Goal: Contribute content: Contribute content

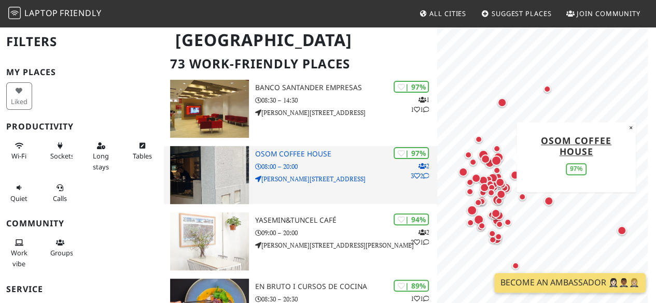
scroll to position [93, 0]
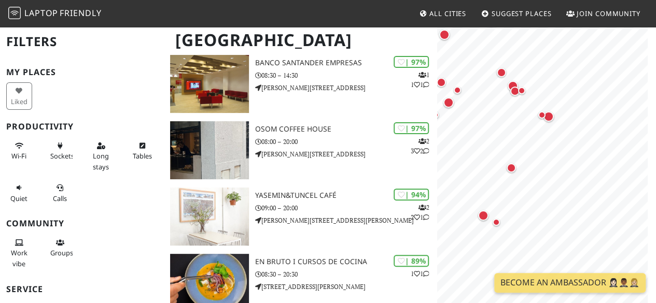
click at [524, 13] on span "Suggest Places" at bounding box center [522, 13] width 60 height 9
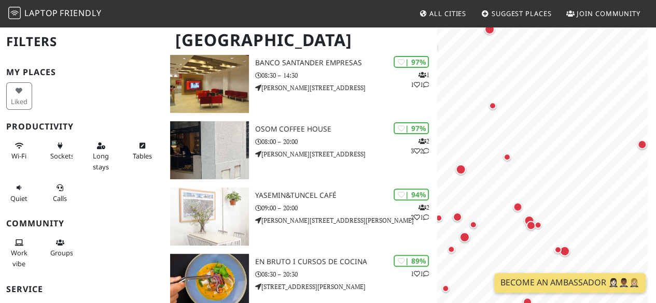
click at [656, 211] on html "Laptop Friendly All Cities Suggest Places Join Community [GEOGRAPHIC_DATA] Filt…" at bounding box center [328, 58] width 656 height 303
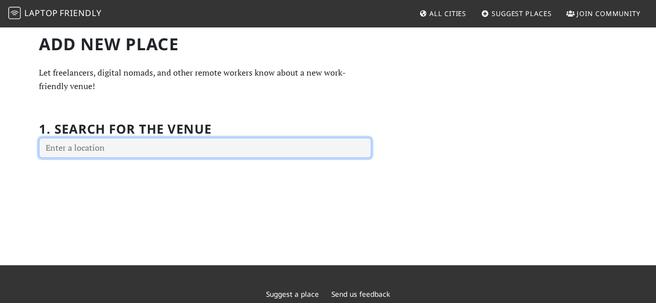
click at [205, 144] on input "text" at bounding box center [205, 148] width 332 height 21
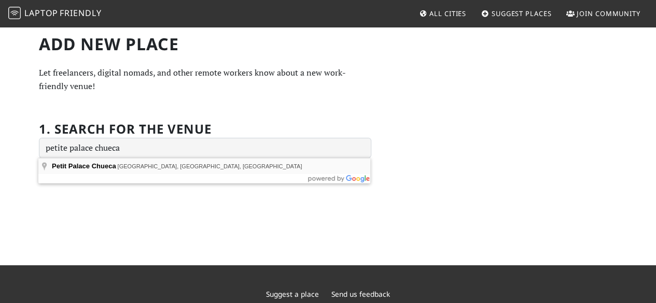
type input "Petit Palace Chueca, Calle de Hortaleza, Madrid, Spain"
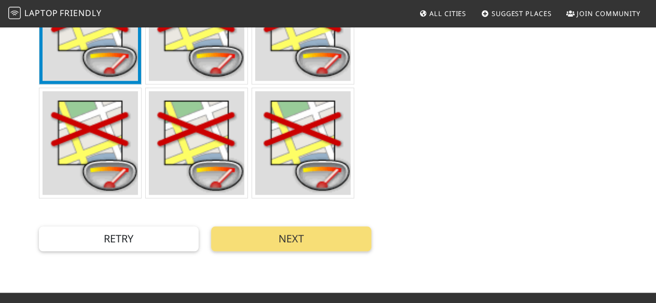
scroll to position [381, 0]
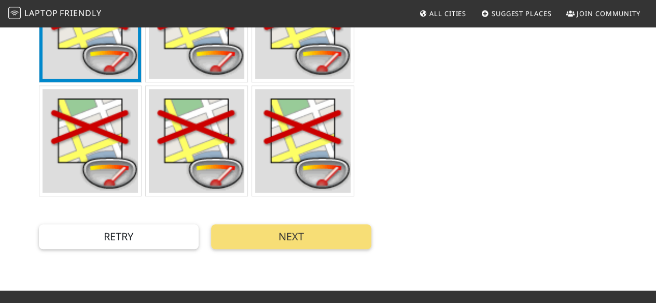
click at [86, 123] on img at bounding box center [91, 141] width 96 height 104
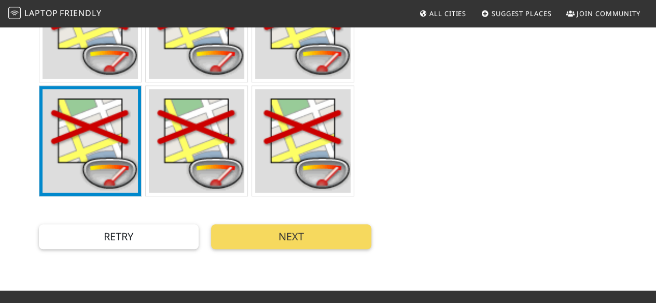
click at [267, 237] on button "Next" at bounding box center [291, 237] width 160 height 25
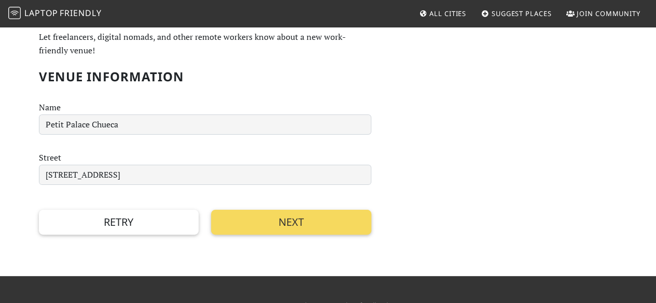
scroll to position [36, 0]
click at [292, 221] on button "Next" at bounding box center [291, 222] width 160 height 25
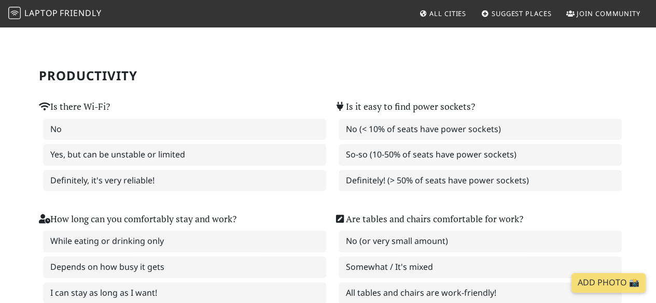
scroll to position [58, 0]
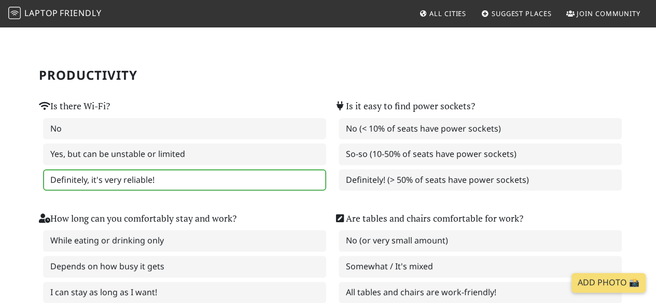
click at [261, 181] on label "Definitely, it's very reliable!" at bounding box center [184, 181] width 283 height 22
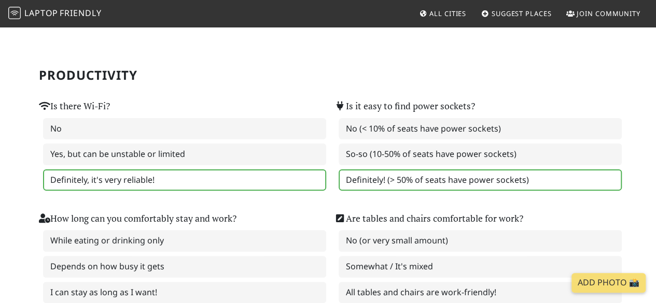
click at [408, 187] on label "Definitely! (> 50% of seats have power sockets)" at bounding box center [480, 181] width 283 height 22
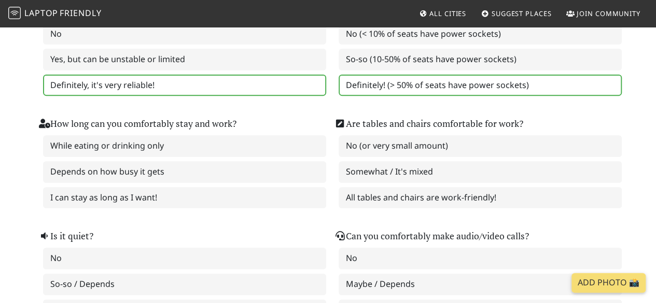
scroll to position [153, 0]
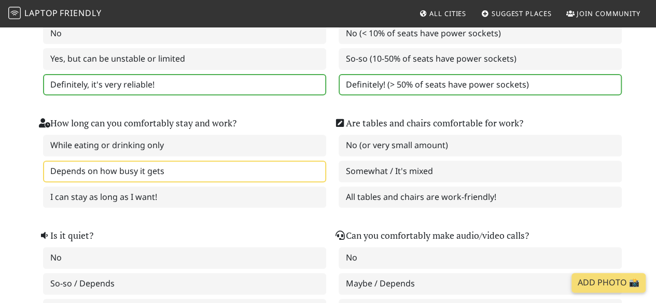
click at [111, 171] on label "Depends on how busy it gets" at bounding box center [184, 172] width 283 height 22
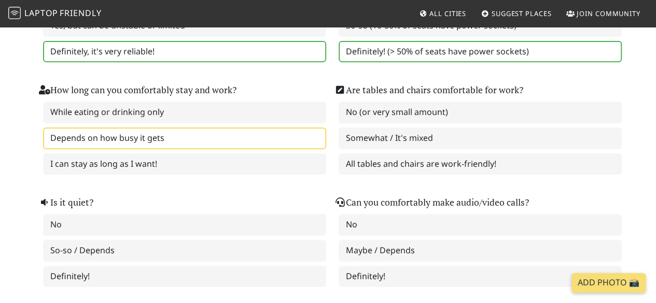
scroll to position [189, 0]
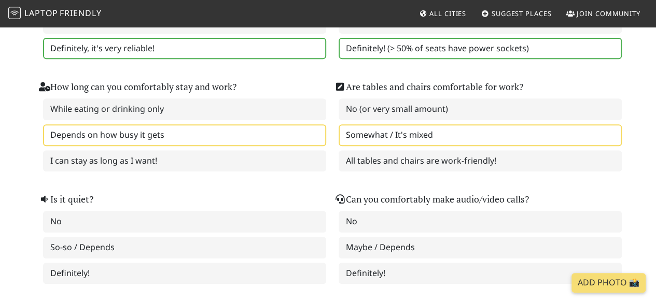
click at [360, 140] on label "Somewhat / It's mixed" at bounding box center [480, 135] width 283 height 22
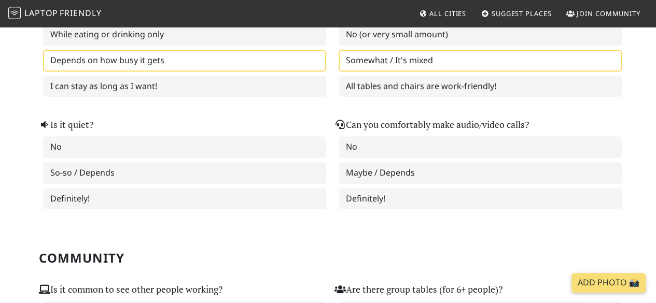
scroll to position [265, 0]
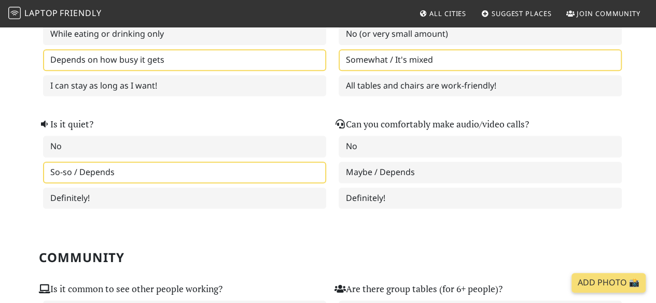
click at [82, 177] on label "So-so / Depends" at bounding box center [184, 173] width 283 height 22
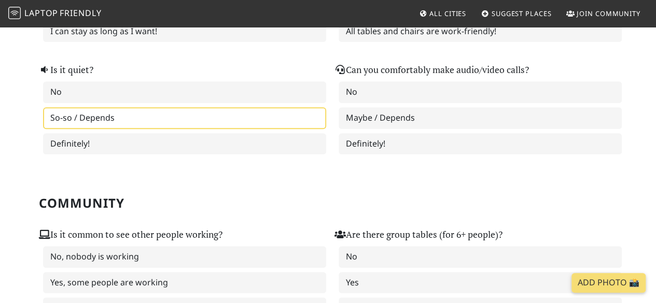
scroll to position [326, 0]
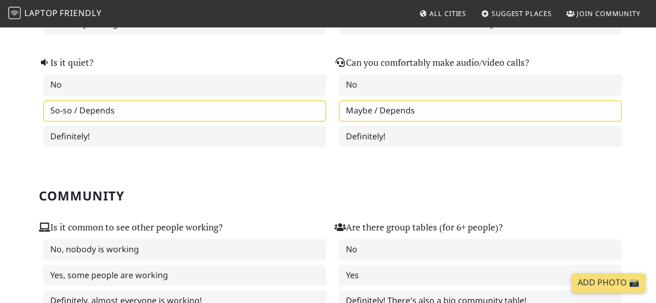
click at [380, 109] on label "Maybe / Depends" at bounding box center [480, 111] width 283 height 22
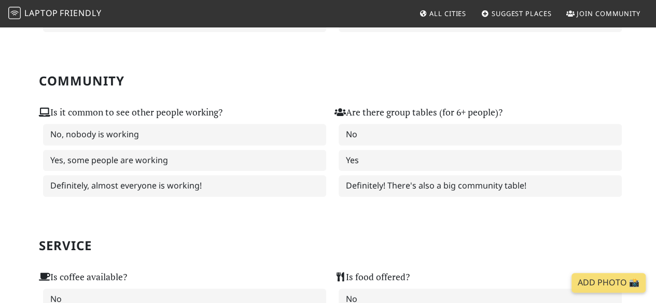
scroll to position [442, 0]
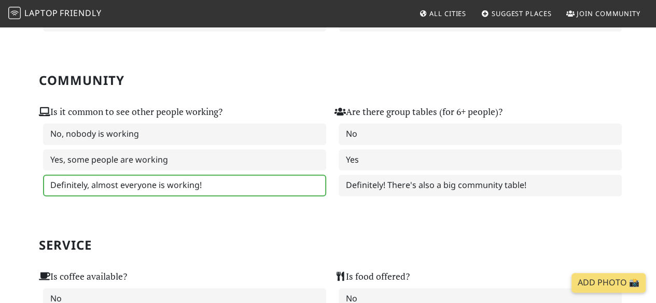
click at [182, 185] on label "Definitely, almost everyone is working!" at bounding box center [184, 186] width 283 height 22
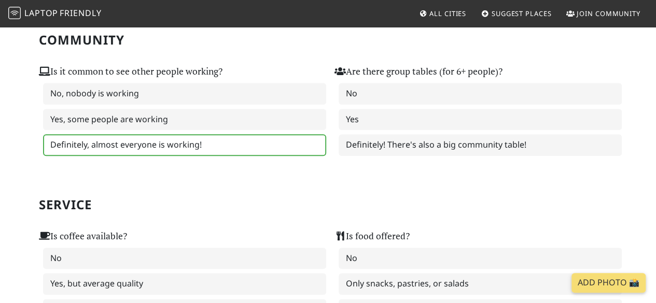
scroll to position [494, 0]
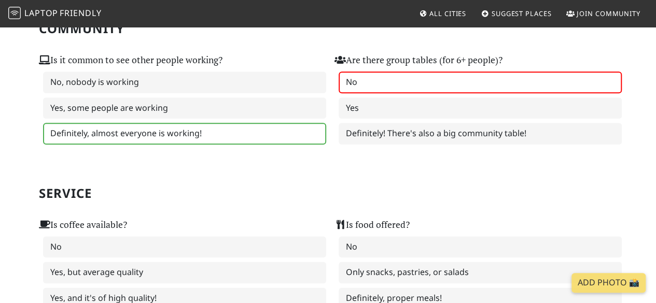
click at [406, 88] on label "No" at bounding box center [480, 83] width 283 height 22
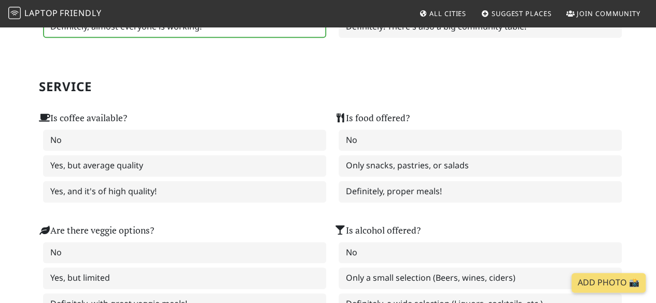
scroll to position [605, 0]
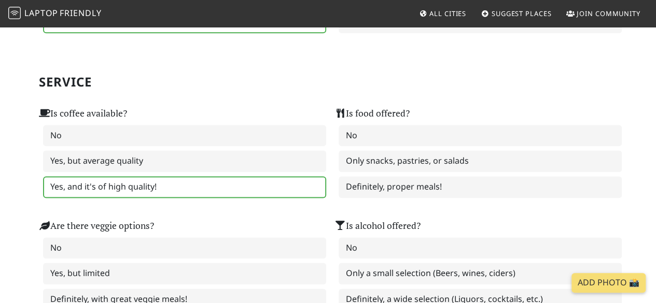
click at [211, 178] on label "Yes, and it's of high quality!" at bounding box center [184, 187] width 283 height 22
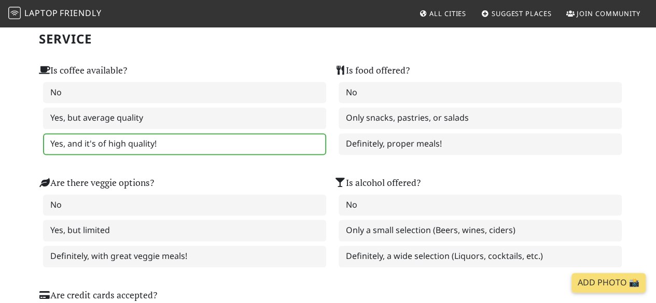
scroll to position [650, 0]
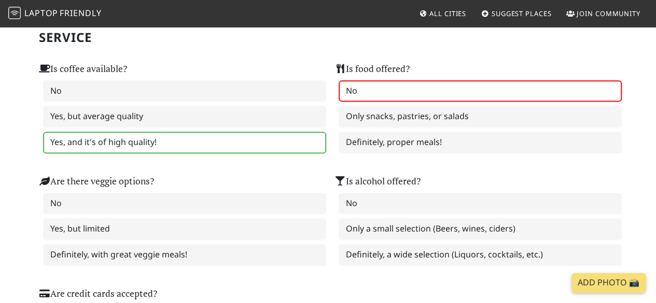
click at [383, 90] on label "No" at bounding box center [480, 91] width 283 height 22
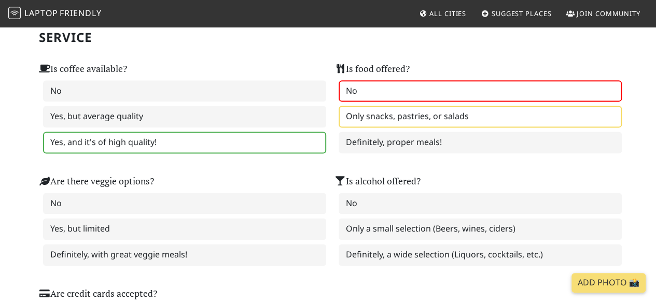
click at [390, 123] on label "Only snacks, pastries, or salads" at bounding box center [480, 117] width 283 height 22
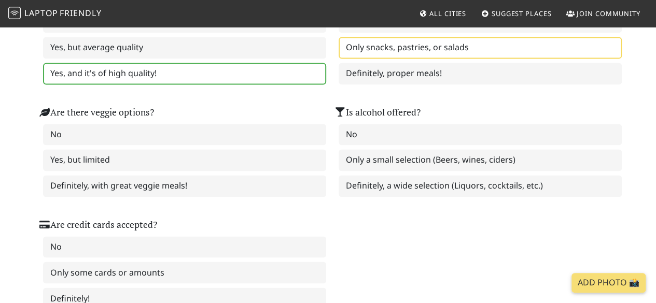
scroll to position [720, 0]
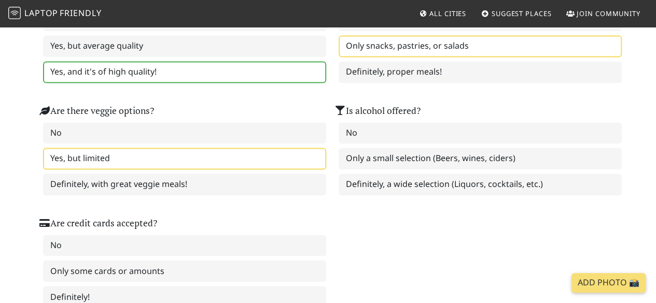
click at [62, 158] on label "Yes, but limited" at bounding box center [184, 159] width 283 height 22
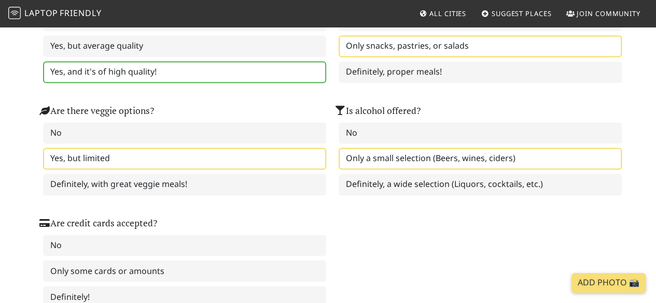
click at [399, 157] on label "Only a small selection (Beers, wines, ciders)" at bounding box center [480, 159] width 283 height 22
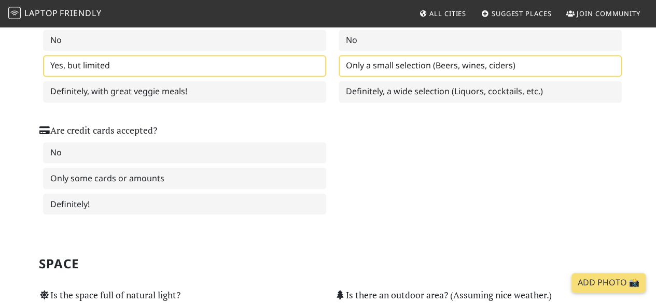
scroll to position [818, 0]
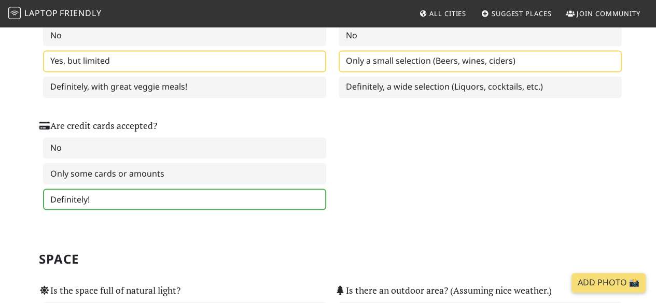
click at [167, 191] on label "Definitely!" at bounding box center [184, 200] width 283 height 22
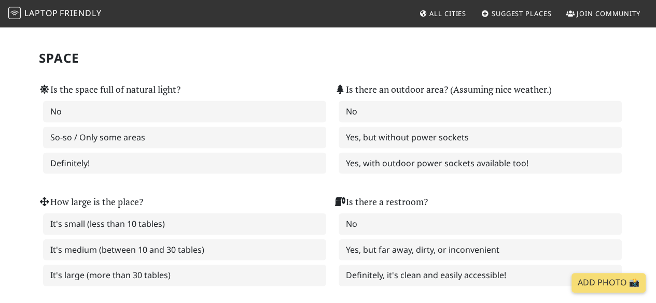
scroll to position [1020, 0]
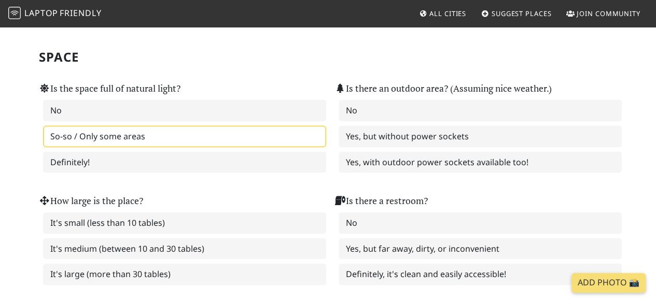
click at [165, 137] on label "So-so / Only some areas" at bounding box center [184, 137] width 283 height 22
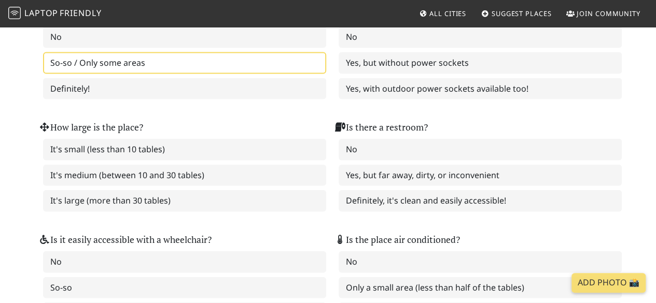
scroll to position [890, 0]
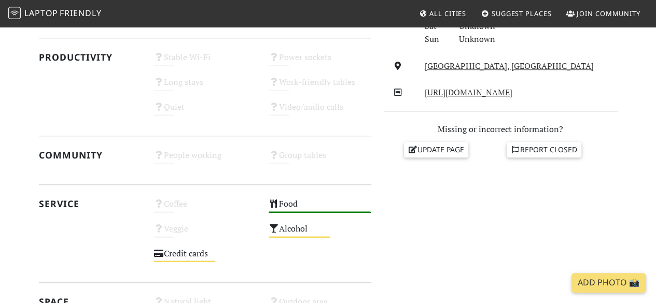
scroll to position [367, 0]
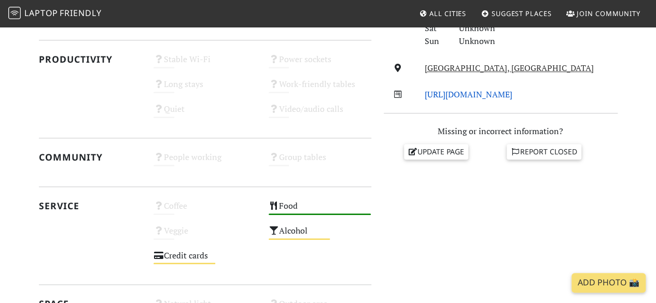
click at [446, 92] on link "http://www.magasand.com/" at bounding box center [469, 94] width 88 height 11
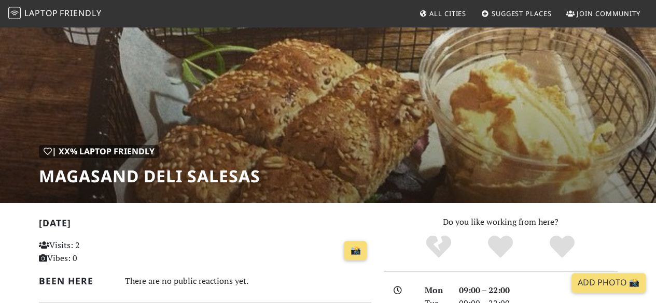
scroll to position [0, 0]
